Goal: Task Accomplishment & Management: Complete application form

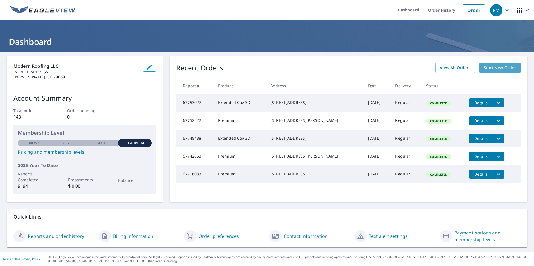
click at [490, 67] on span "Start New Order" at bounding box center [499, 67] width 32 height 7
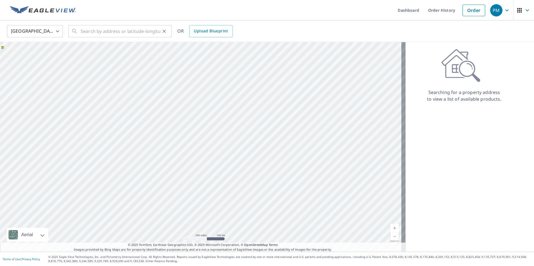
click at [78, 32] on div "​" at bounding box center [119, 31] width 103 height 12
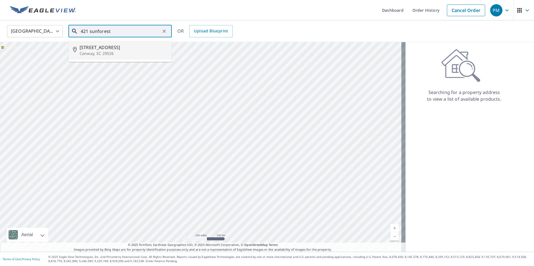
click at [90, 52] on p "Conway, SC 29526" at bounding box center [124, 54] width 88 height 6
type input "[STREET_ADDRESS]"
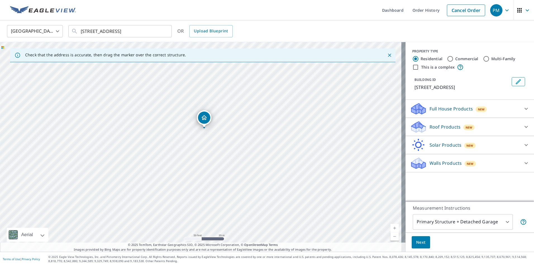
drag, startPoint x: 115, startPoint y: 143, endPoint x: 222, endPoint y: 165, distance: 110.1
click at [222, 165] on div "[STREET_ADDRESS]" at bounding box center [202, 147] width 405 height 210
click at [492, 127] on div "Roof Products New" at bounding box center [464, 127] width 109 height 13
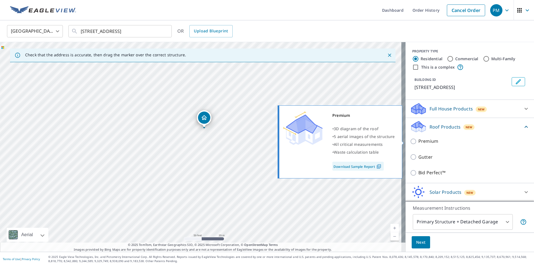
click at [410, 142] on input "Premium" at bounding box center [414, 141] width 8 height 7
checkbox input "true"
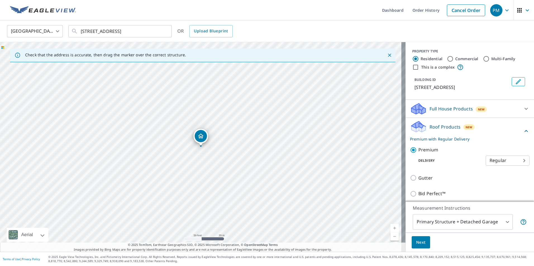
click at [416, 242] on span "Next" at bounding box center [420, 242] width 9 height 7
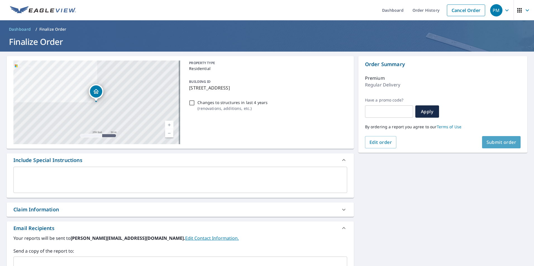
click at [495, 141] on span "Submit order" at bounding box center [501, 142] width 30 height 6
